Goal: Find specific page/section: Find specific page/section

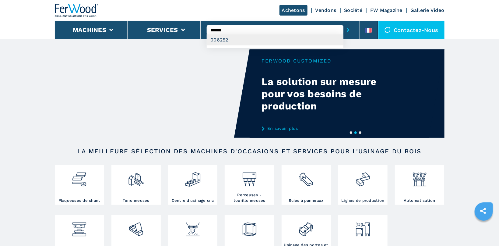
type input "******"
click at [229, 39] on div "006252" at bounding box center [275, 39] width 137 height 11
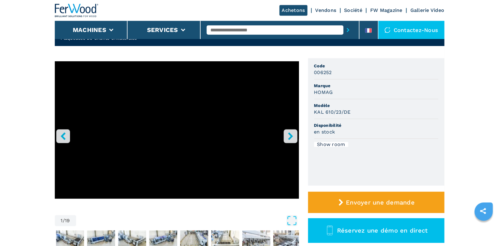
scroll to position [32, 0]
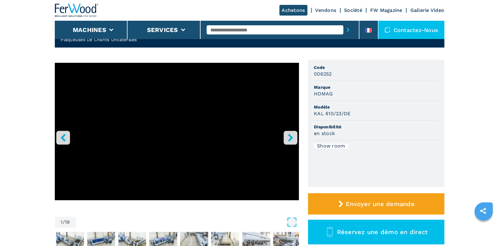
click at [294, 135] on icon "right-button" at bounding box center [291, 138] width 8 height 8
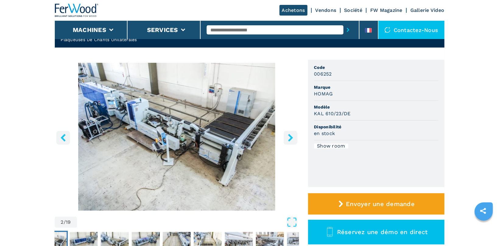
click at [294, 135] on icon "right-button" at bounding box center [291, 138] width 8 height 8
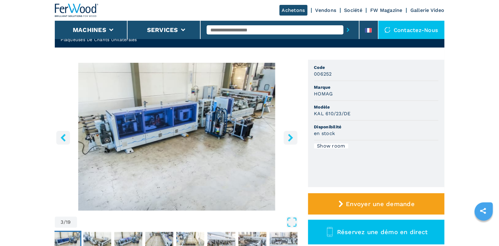
click at [294, 135] on icon "right-button" at bounding box center [291, 138] width 8 height 8
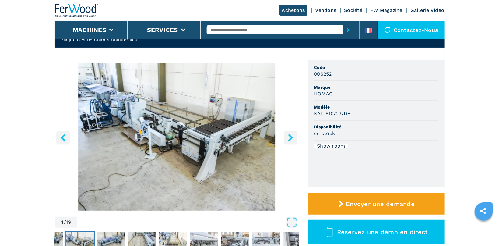
click at [294, 135] on icon "right-button" at bounding box center [291, 138] width 8 height 8
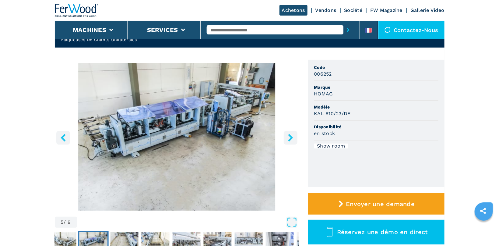
click at [294, 135] on icon "right-button" at bounding box center [291, 138] width 8 height 8
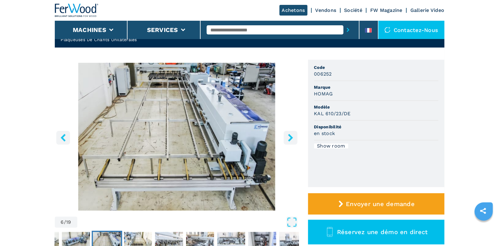
click at [294, 135] on icon "right-button" at bounding box center [291, 138] width 8 height 8
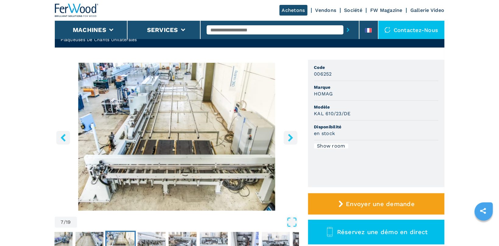
click at [294, 135] on icon "right-button" at bounding box center [291, 138] width 8 height 8
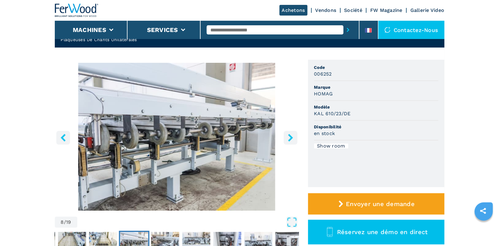
click at [294, 135] on icon "right-button" at bounding box center [291, 138] width 8 height 8
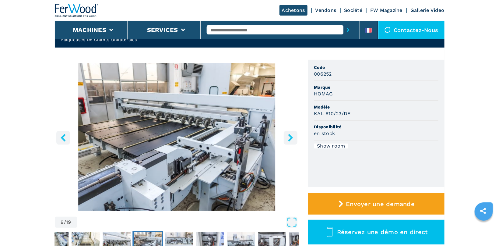
click at [294, 135] on icon "right-button" at bounding box center [291, 138] width 8 height 8
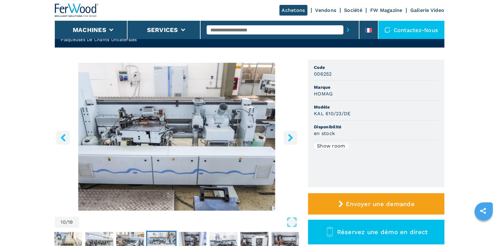
click at [294, 135] on icon "right-button" at bounding box center [291, 138] width 8 height 8
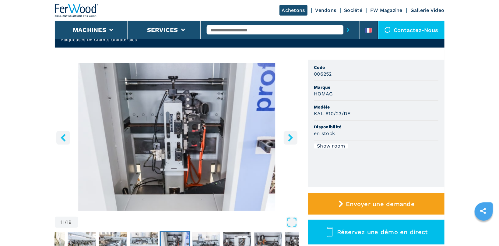
click at [294, 135] on icon "right-button" at bounding box center [291, 138] width 8 height 8
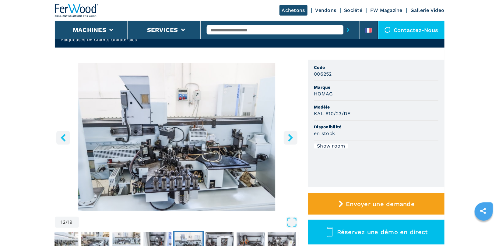
click at [294, 135] on icon "right-button" at bounding box center [291, 138] width 8 height 8
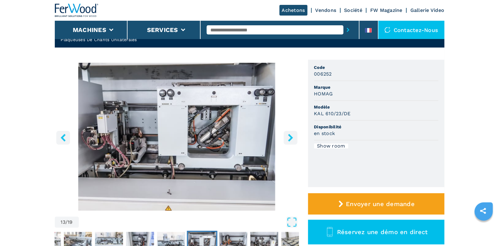
click at [294, 135] on icon "right-button" at bounding box center [291, 138] width 8 height 8
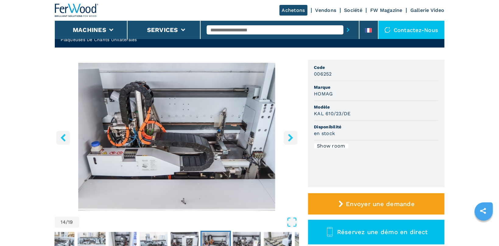
click at [294, 135] on icon "right-button" at bounding box center [291, 138] width 8 height 8
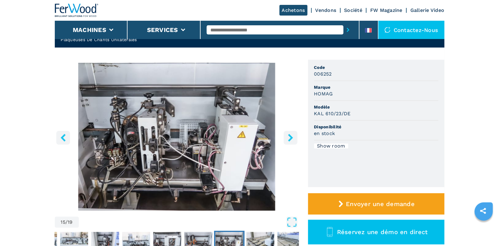
click at [294, 135] on icon "right-button" at bounding box center [291, 138] width 8 height 8
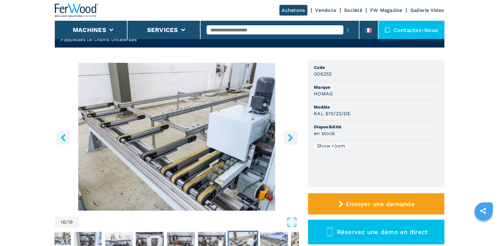
click at [294, 135] on icon "right-button" at bounding box center [291, 138] width 8 height 8
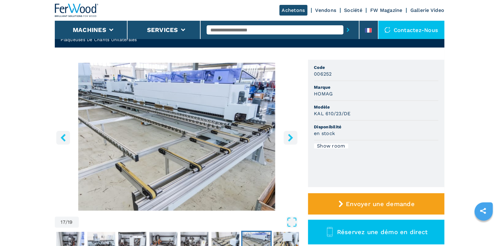
click at [294, 135] on icon "right-button" at bounding box center [291, 138] width 8 height 8
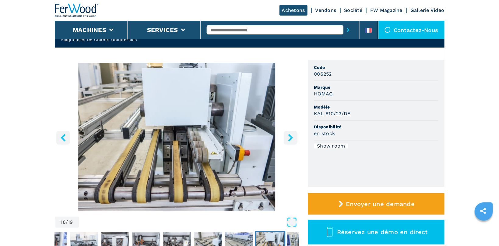
click at [294, 135] on icon "right-button" at bounding box center [291, 138] width 8 height 8
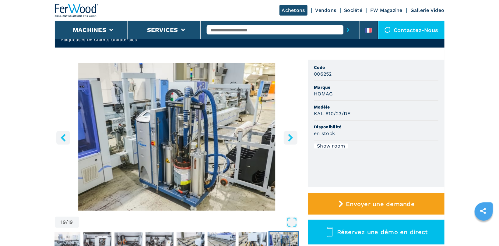
click at [294, 135] on icon "right-button" at bounding box center [291, 138] width 8 height 8
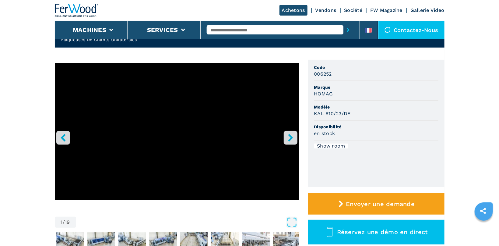
scroll to position [0, 0]
